Goal: Task Accomplishment & Management: Manage account settings

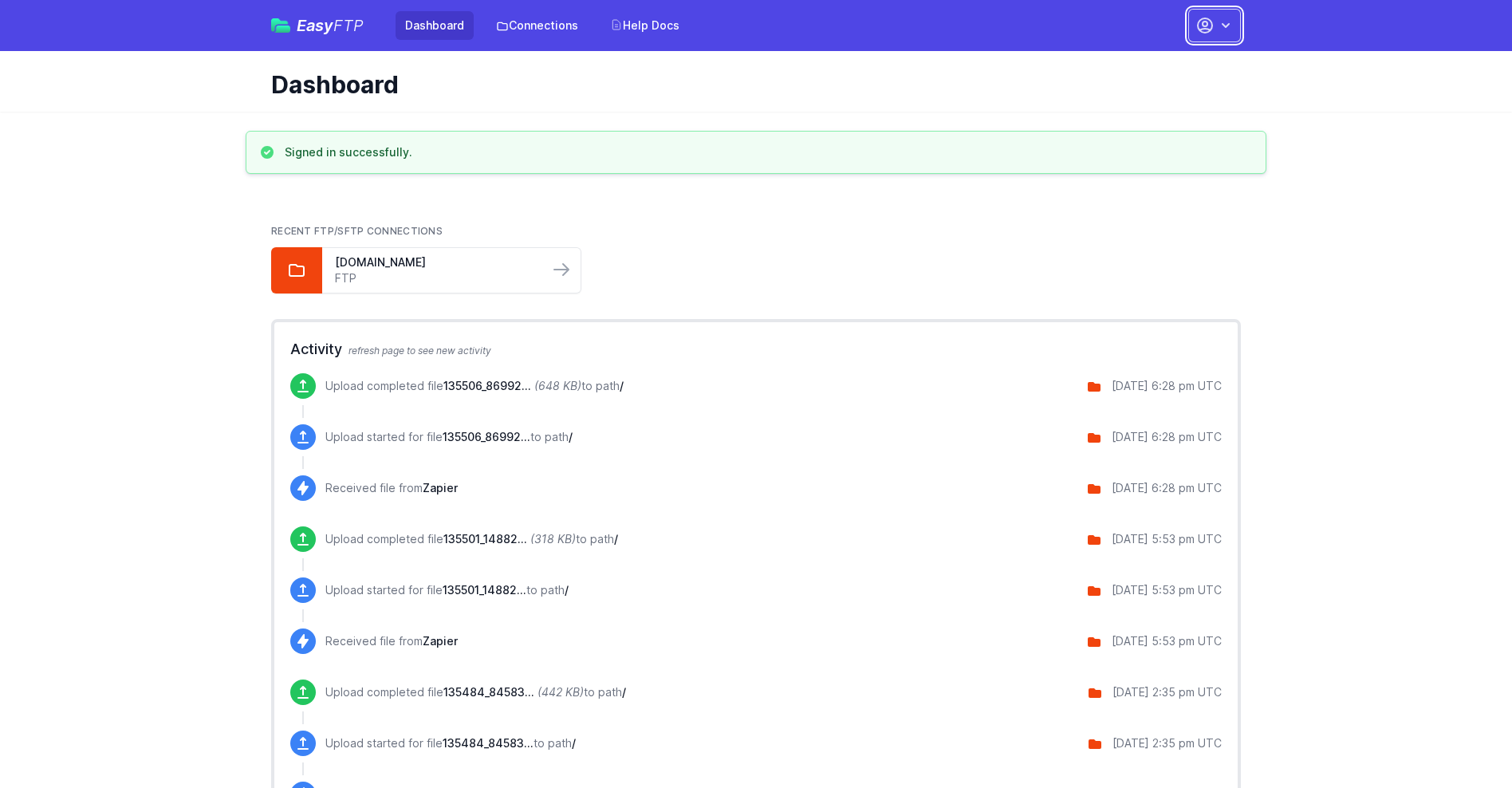
click at [1215, 25] on button "button" at bounding box center [1214, 25] width 53 height 34
click at [1165, 66] on link "Account Settings" at bounding box center [1165, 66] width 154 height 29
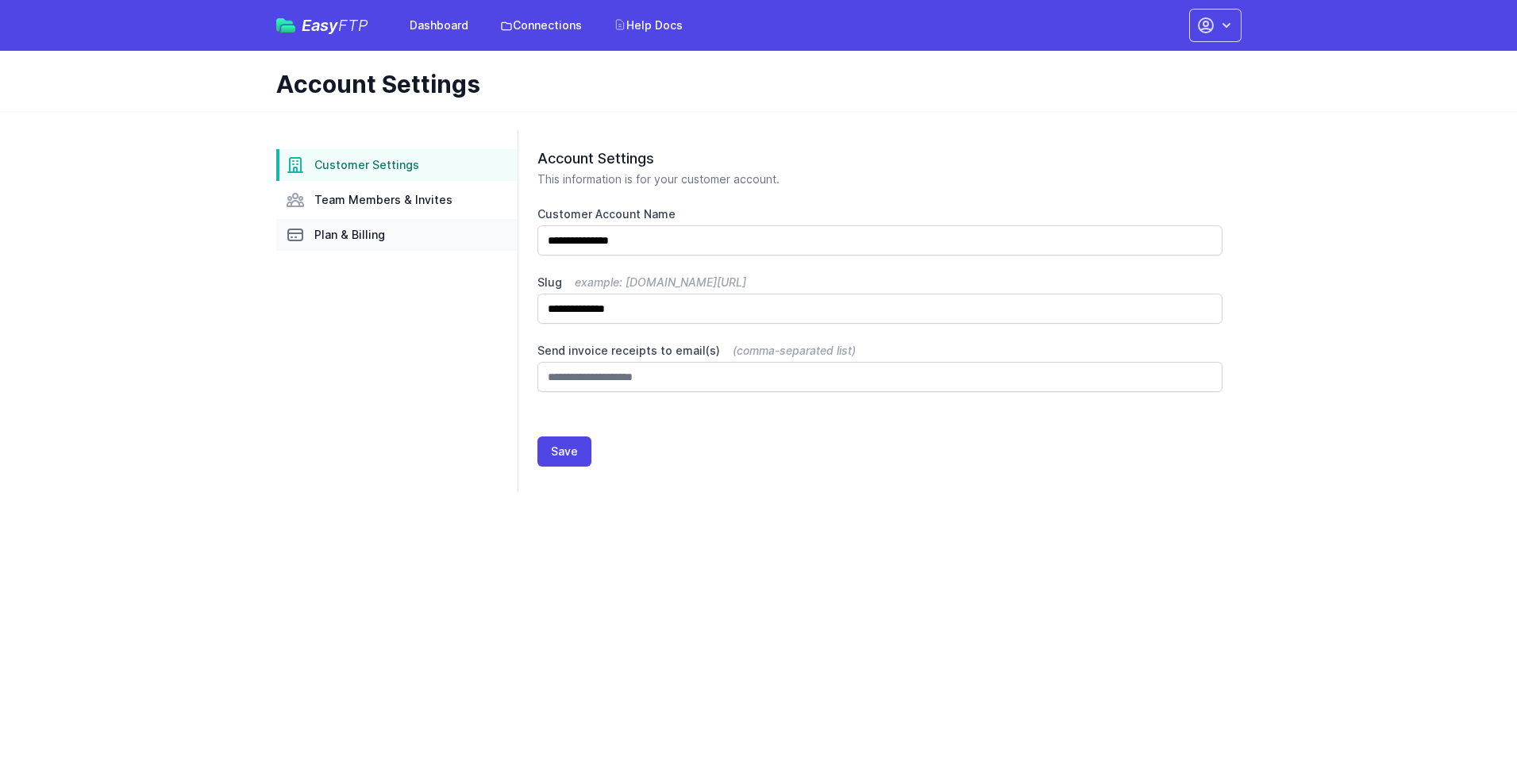
click at [397, 235] on link "Plan & Billing" at bounding box center [397, 235] width 241 height 32
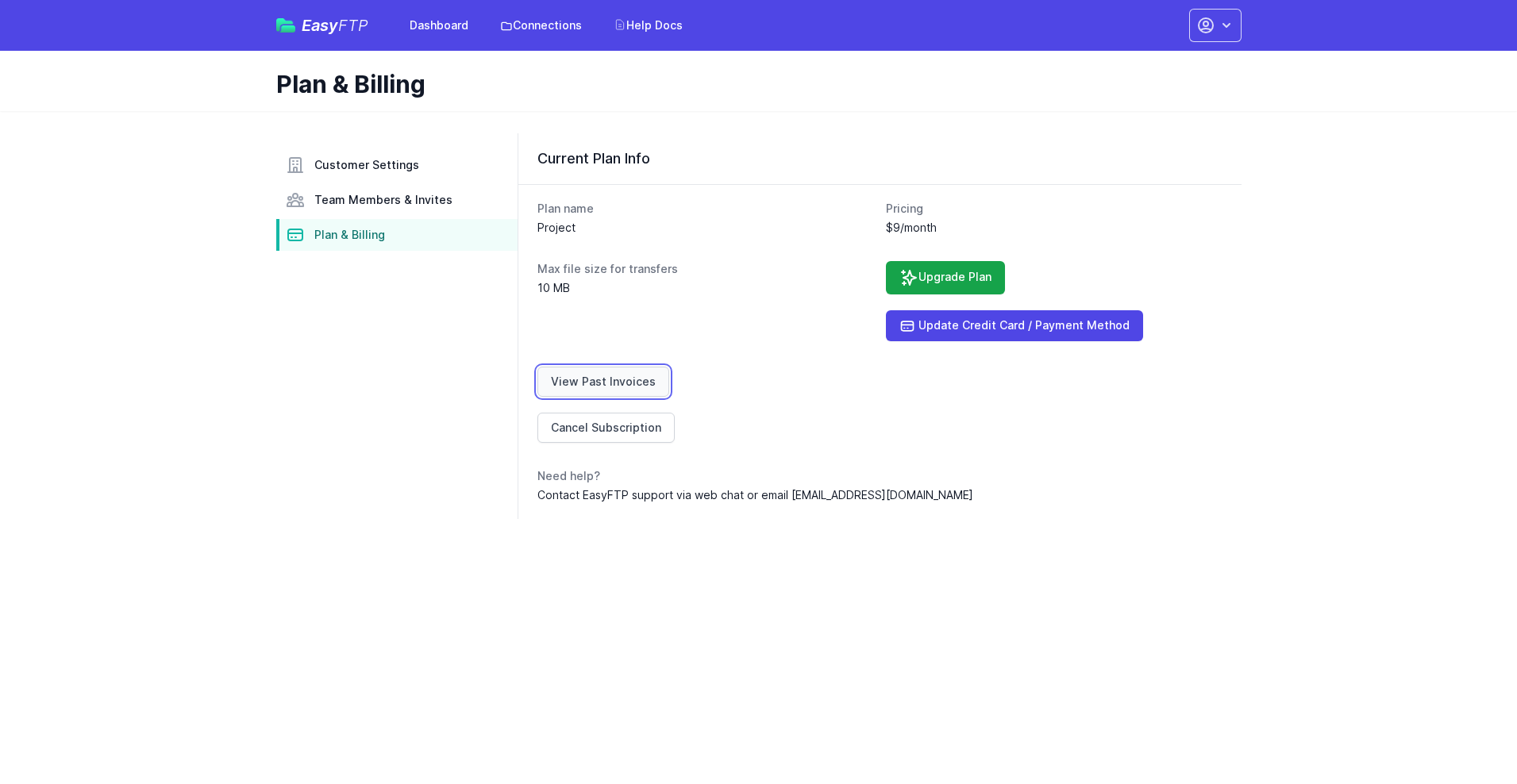
click at [601, 382] on link "View Past Invoices" at bounding box center [604, 382] width 132 height 30
